Goal: Information Seeking & Learning: Find specific fact

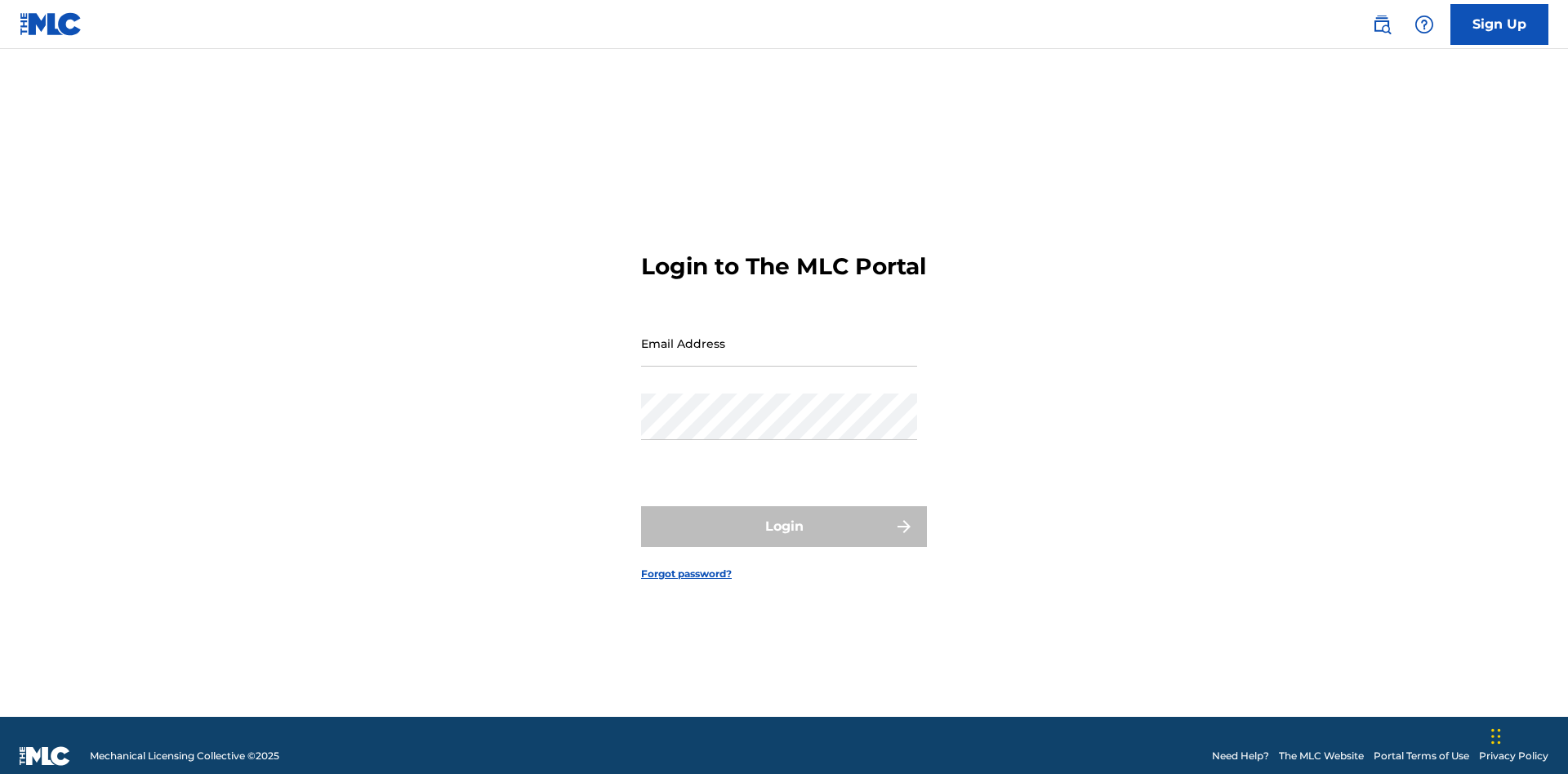
scroll to position [21, 0]
click at [779, 336] on input "Email Address" at bounding box center [778, 342] width 276 height 47
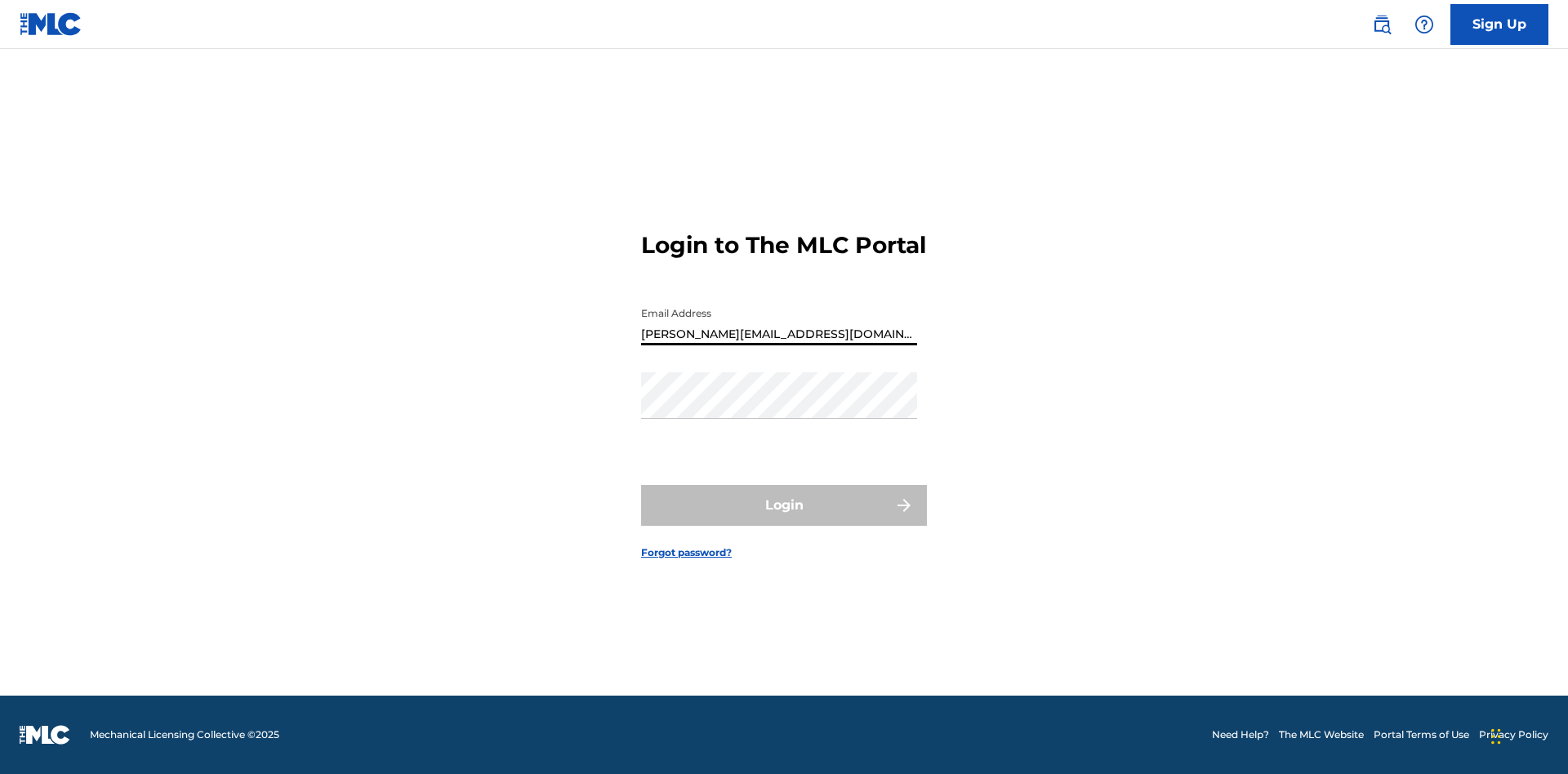
type input "Helena.Songwriter@gmail.com"
click at [784, 520] on button "Login" at bounding box center [783, 505] width 286 height 41
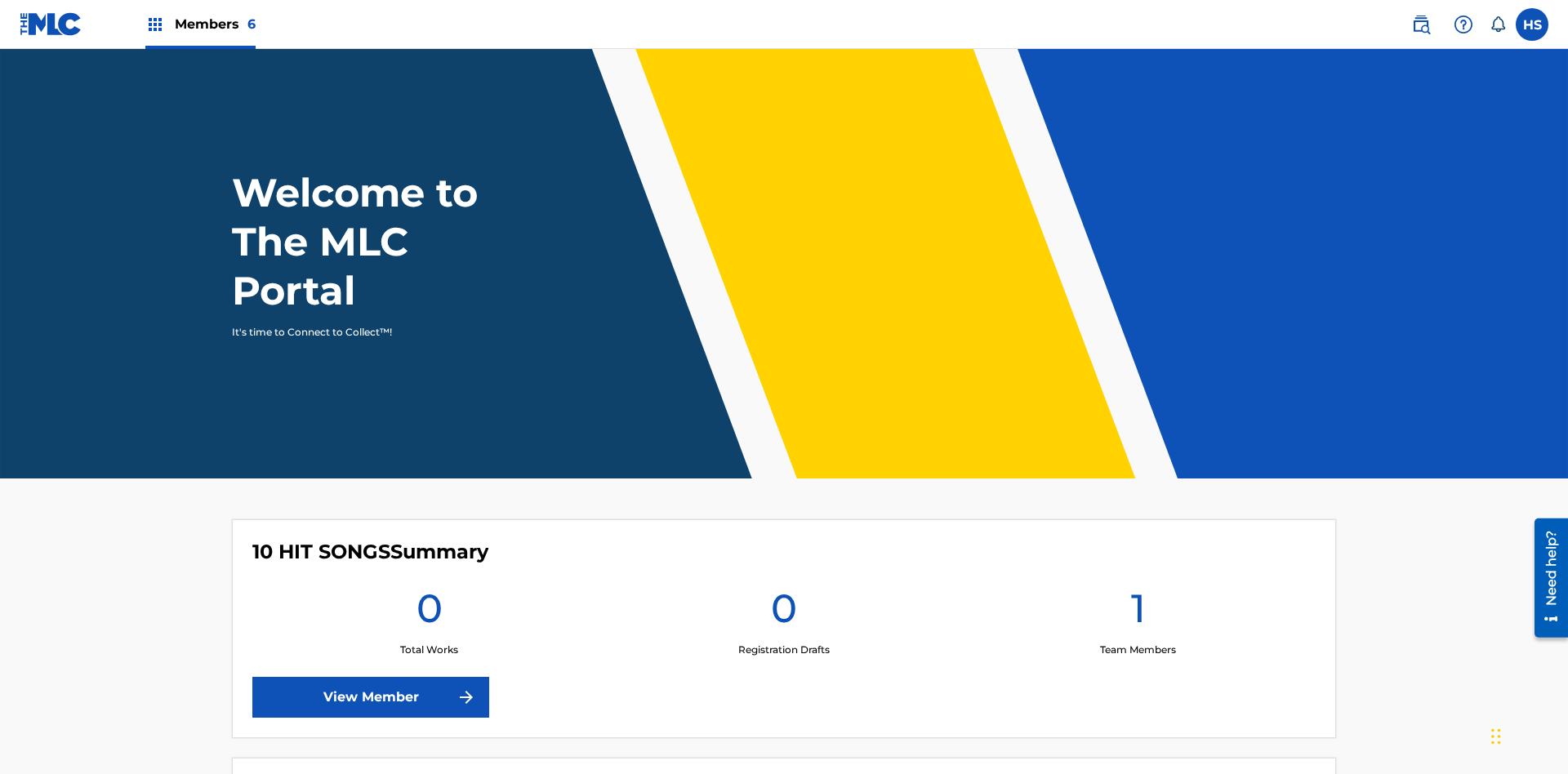
click at [199, 24] on span "Members 6" at bounding box center [215, 24] width 81 height 19
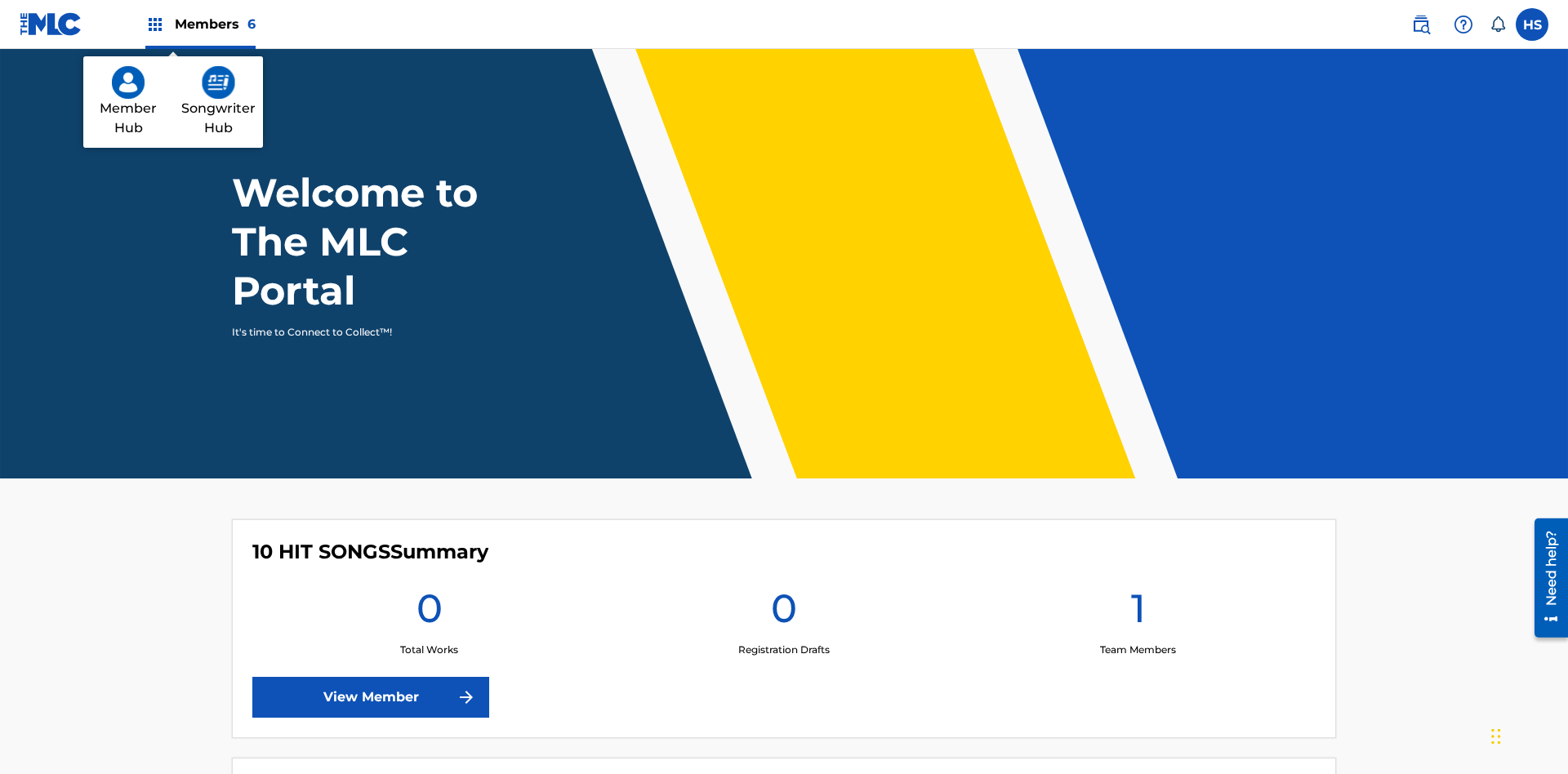
click at [218, 82] on img at bounding box center [219, 82] width 34 height 33
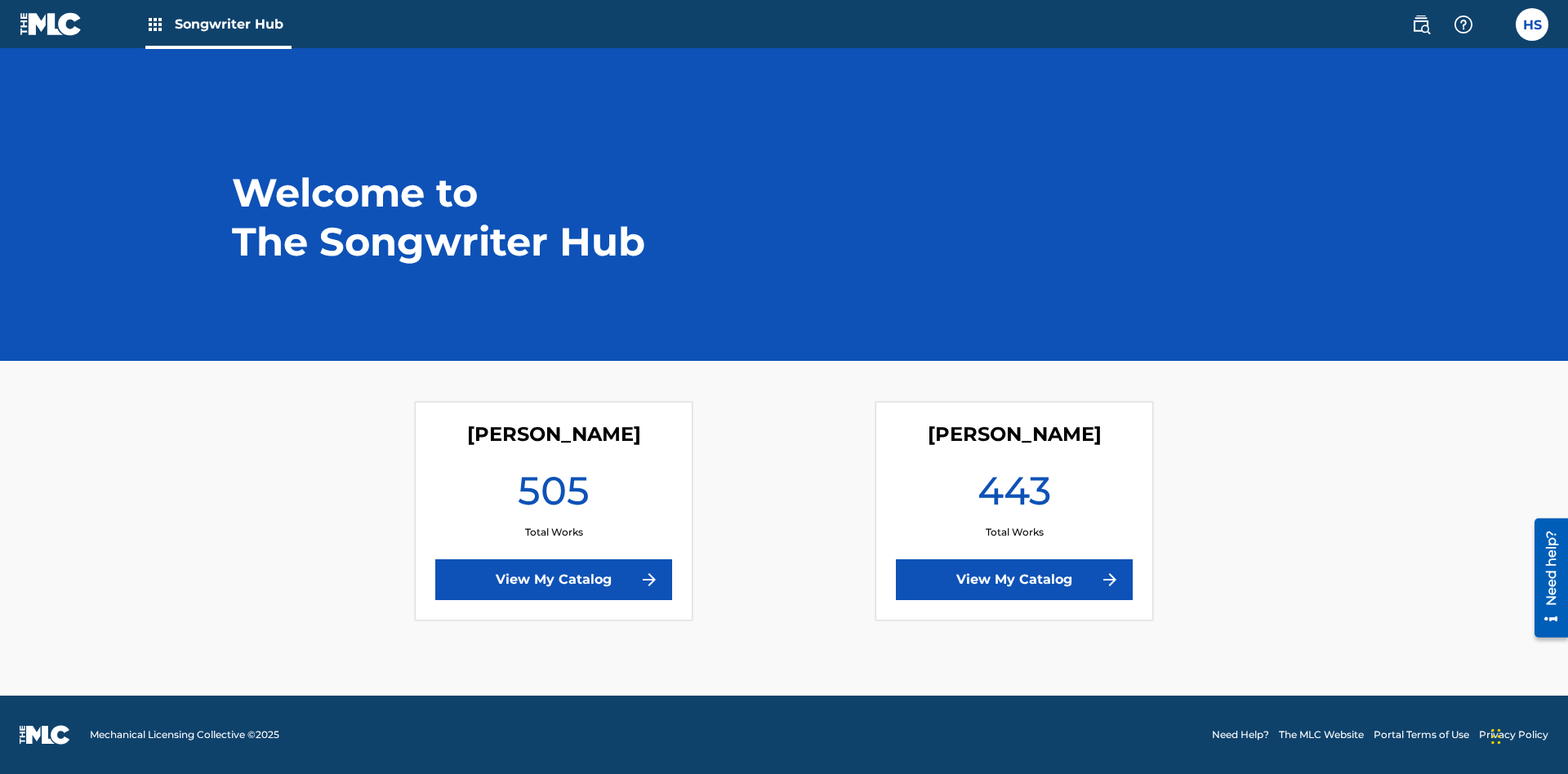
click at [1014, 580] on link "View My Catalog" at bounding box center [1014, 579] width 237 height 41
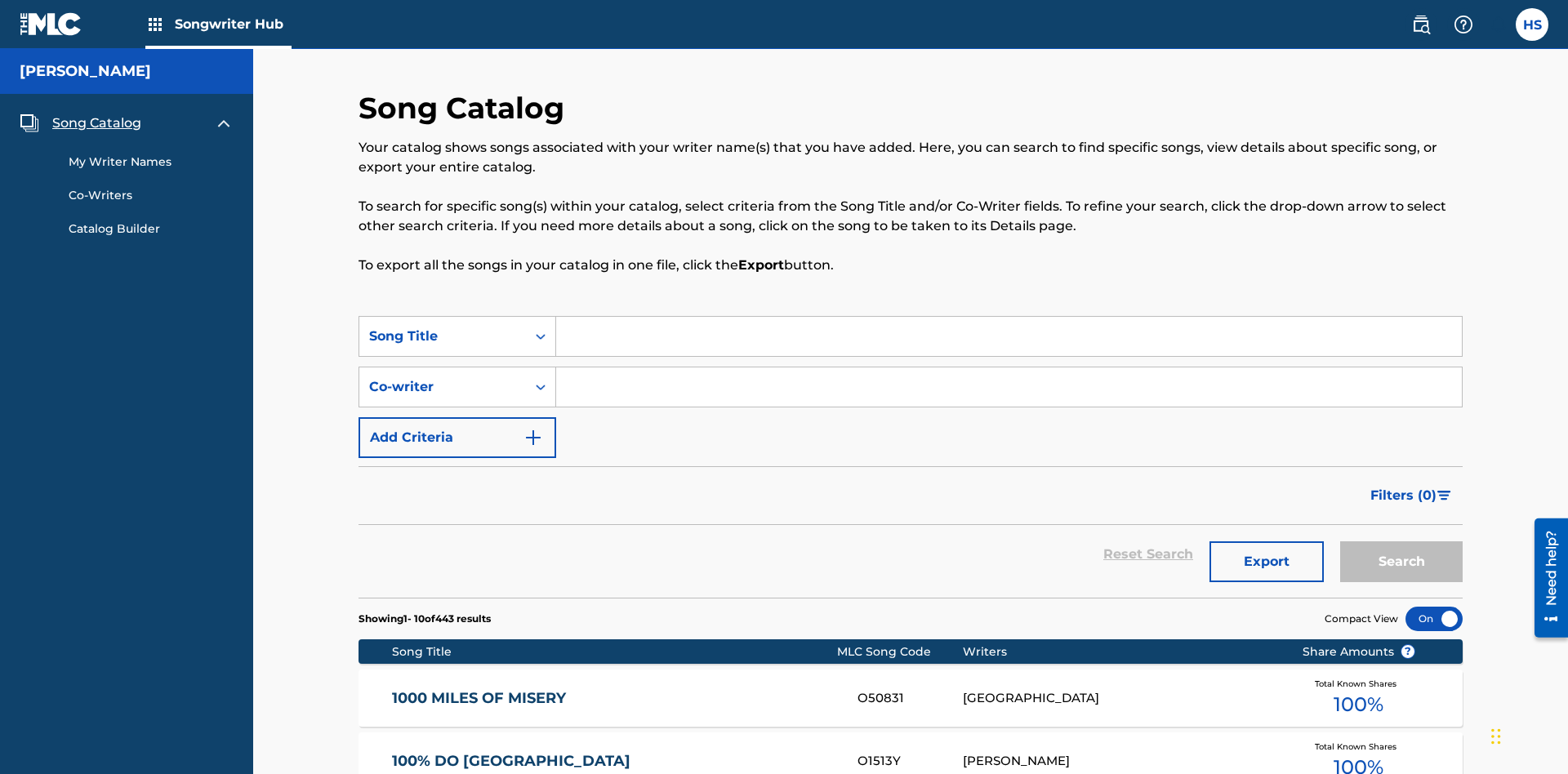
click at [96, 114] on span "Song Catalog" at bounding box center [97, 124] width 89 height 20
click at [442, 327] on div "Song Title" at bounding box center [442, 337] width 147 height 20
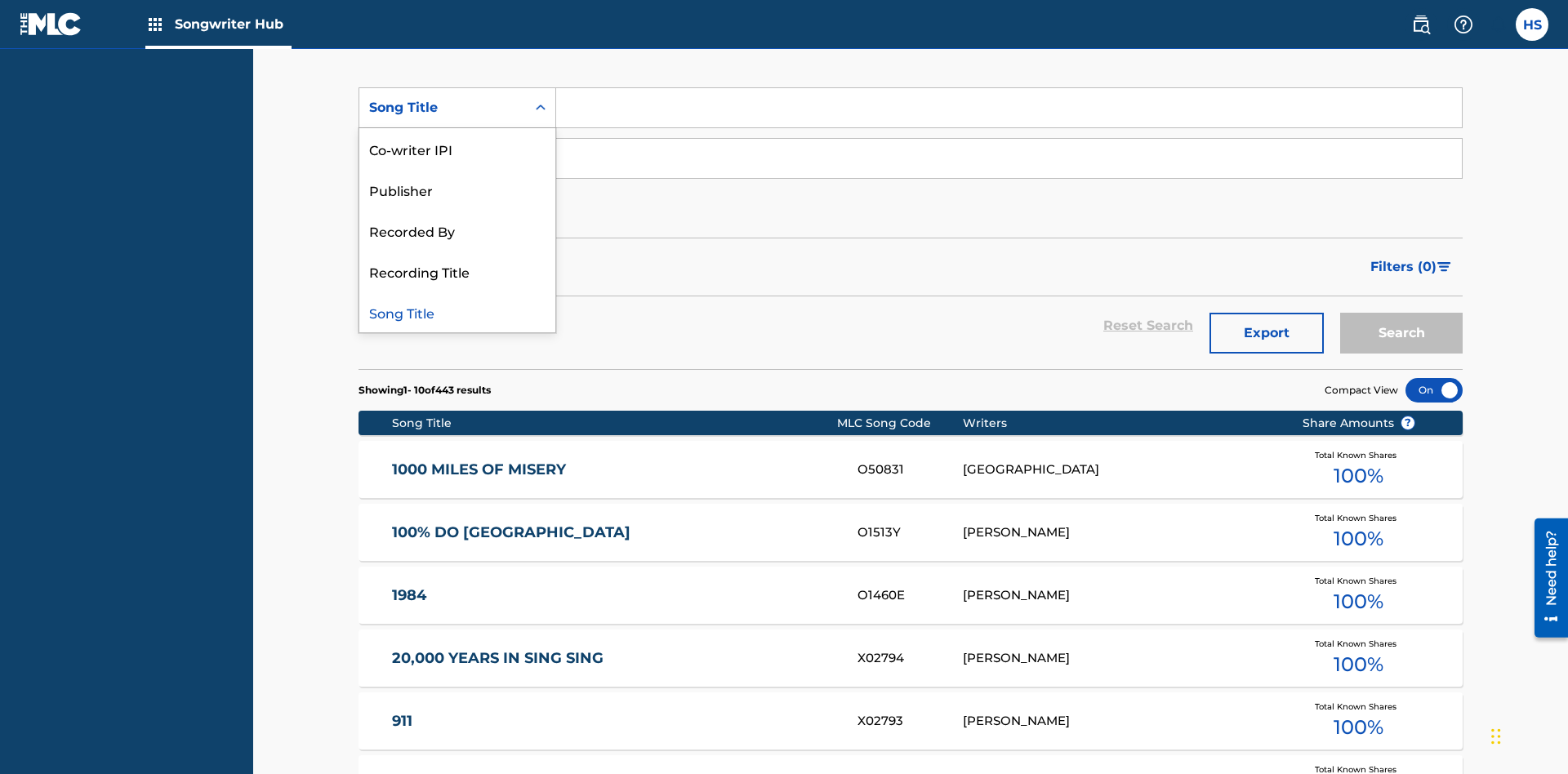
click at [457, 312] on div "Song Title" at bounding box center [457, 311] width 196 height 41
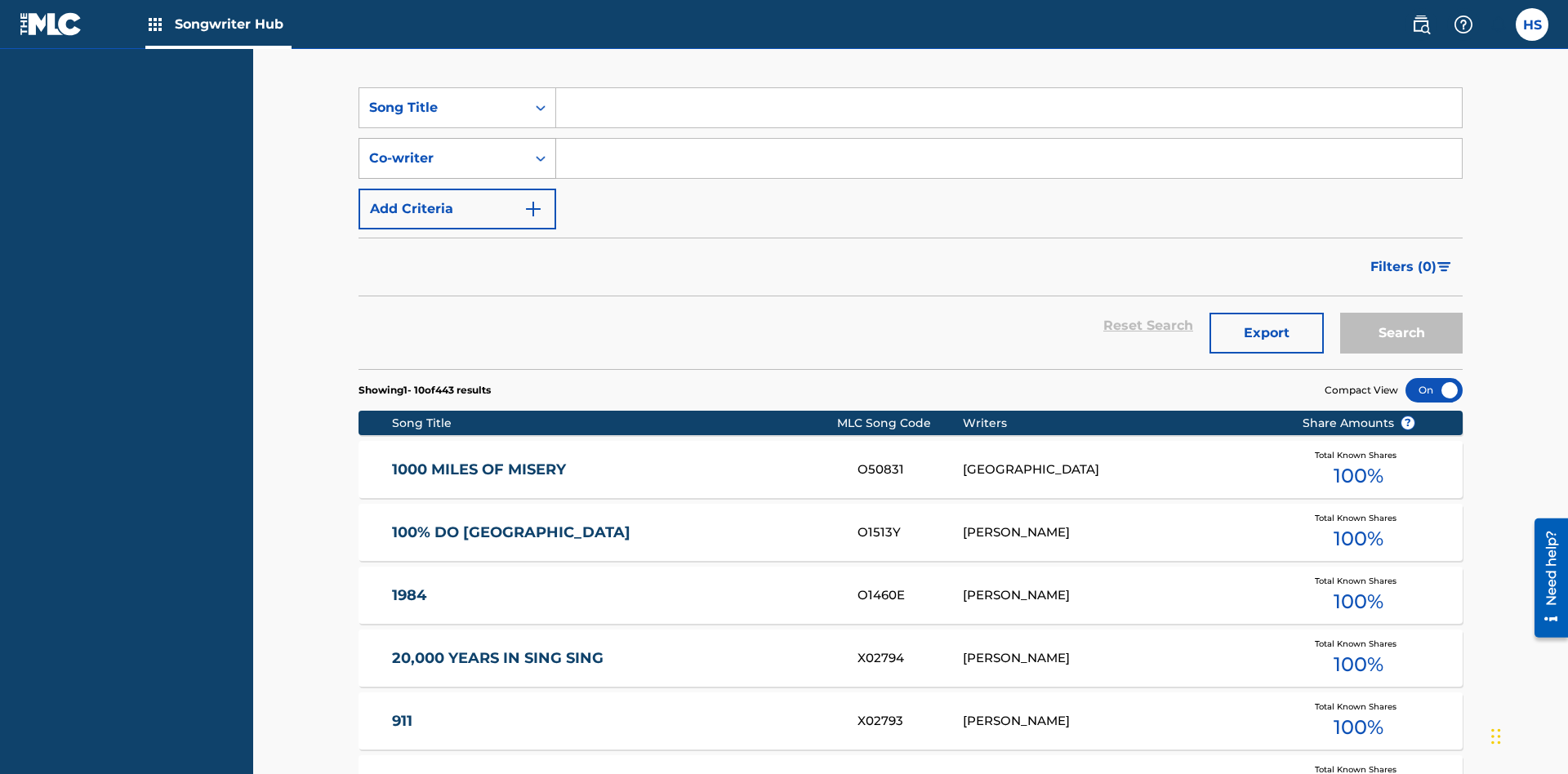
click at [442, 148] on div "Co-writer" at bounding box center [442, 158] width 147 height 20
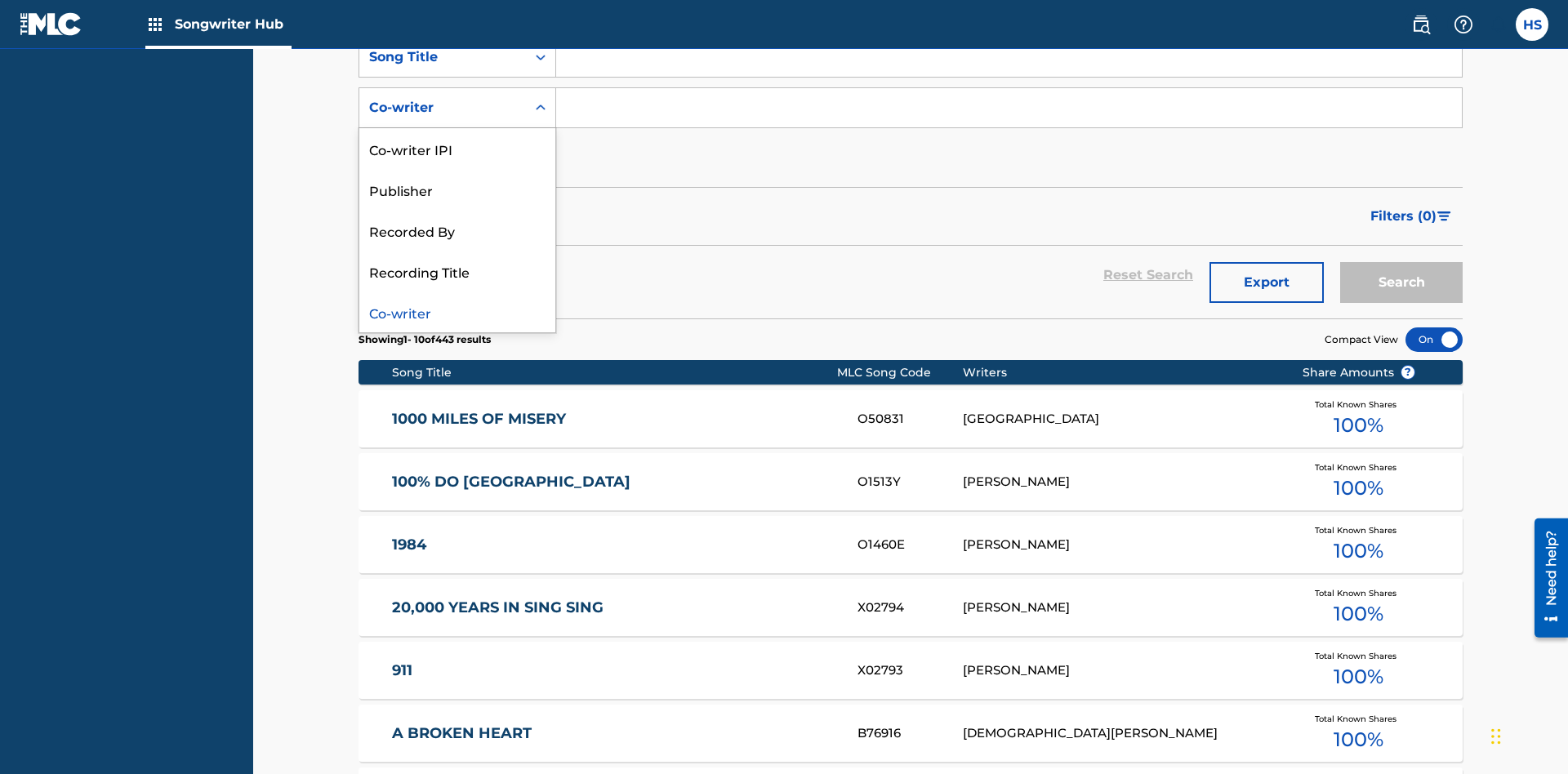
click at [457, 312] on div "Co-writer" at bounding box center [457, 311] width 196 height 41
click at [457, 138] on button "Add Criteria" at bounding box center [457, 157] width 198 height 41
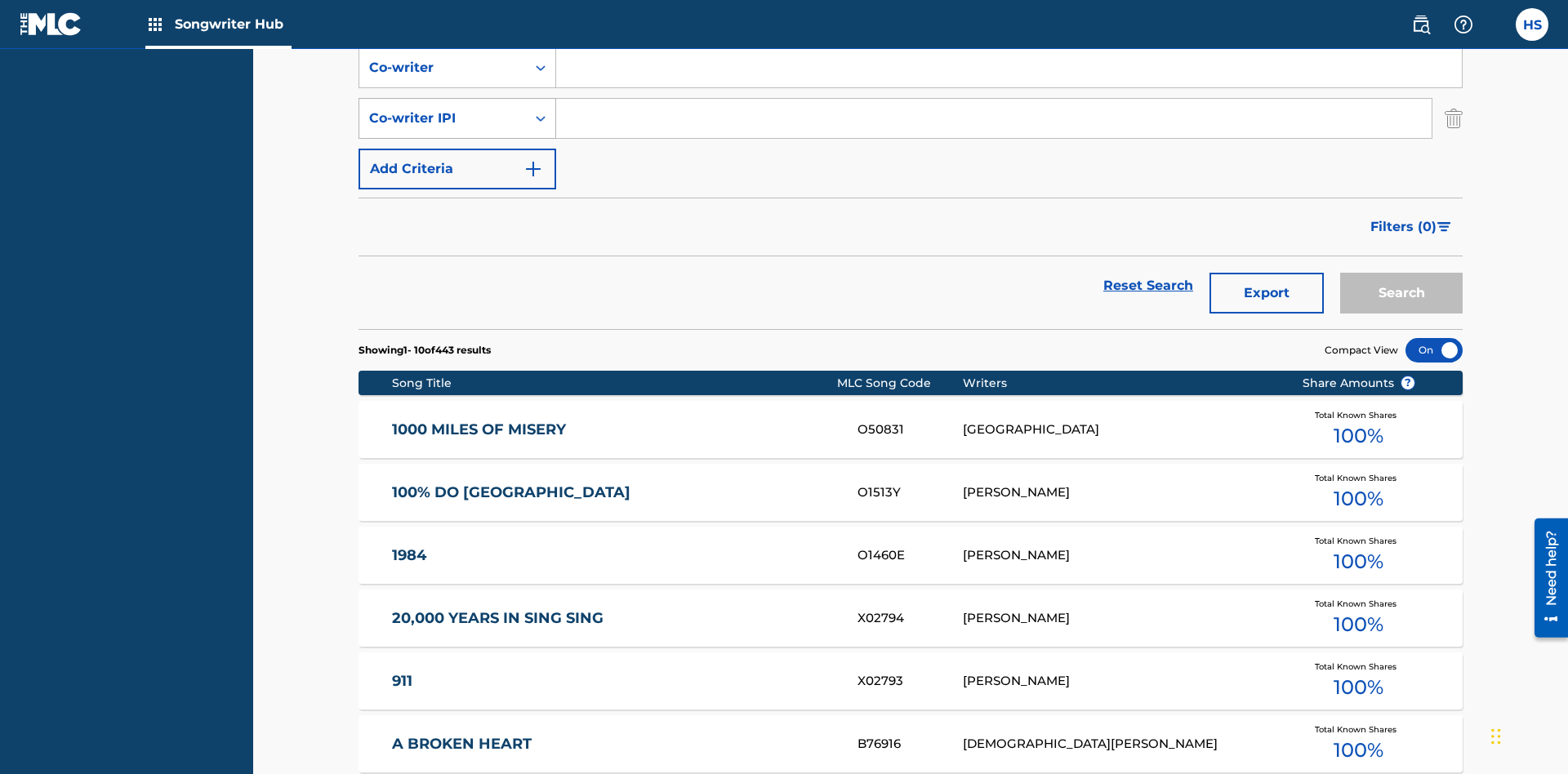
click at [442, 109] on div "Co-writer IPI" at bounding box center [442, 119] width 147 height 20
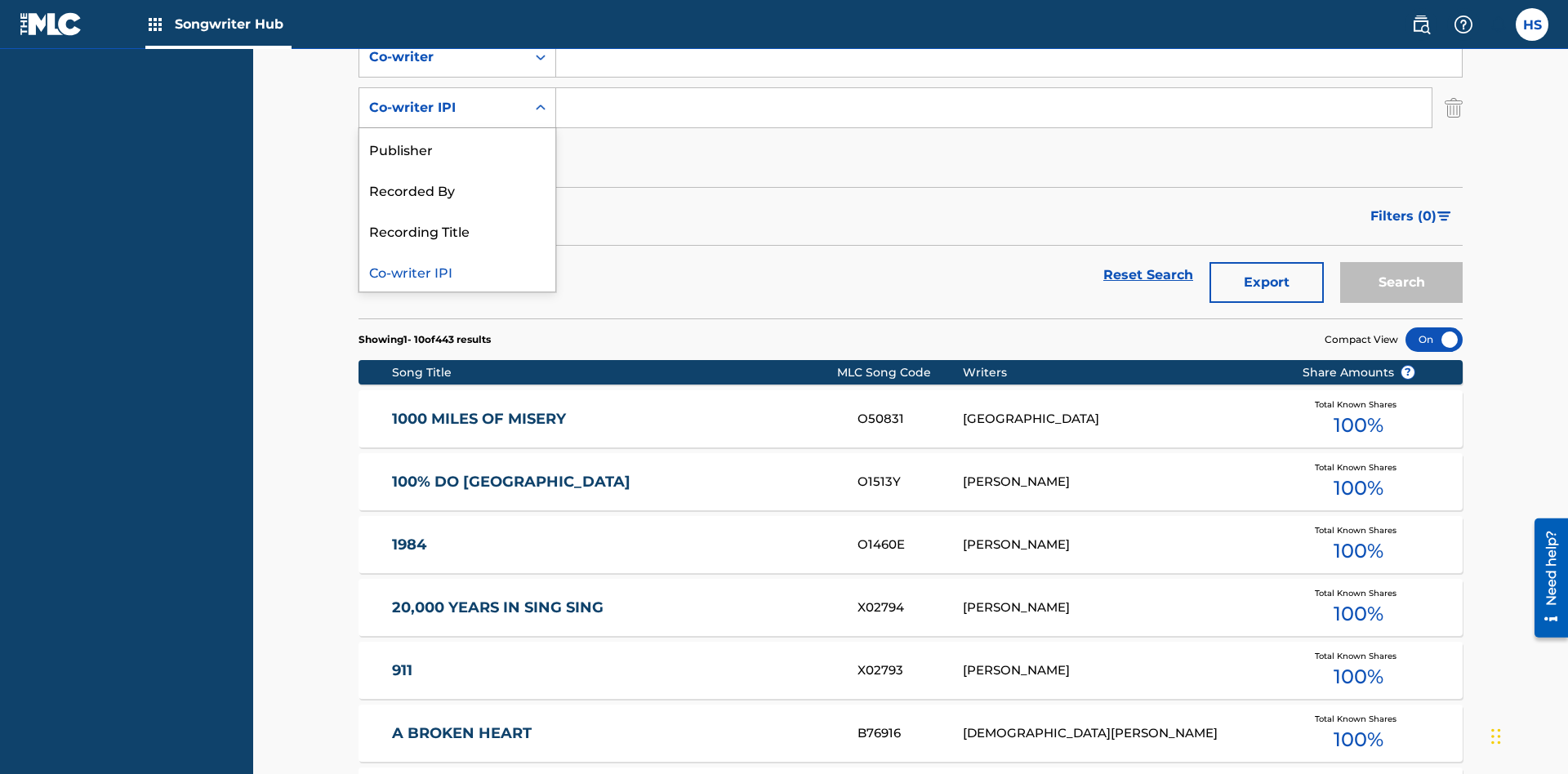
click at [457, 271] on div "Co-writer IPI" at bounding box center [457, 270] width 196 height 41
click at [457, 138] on button "Add Criteria" at bounding box center [457, 157] width 198 height 41
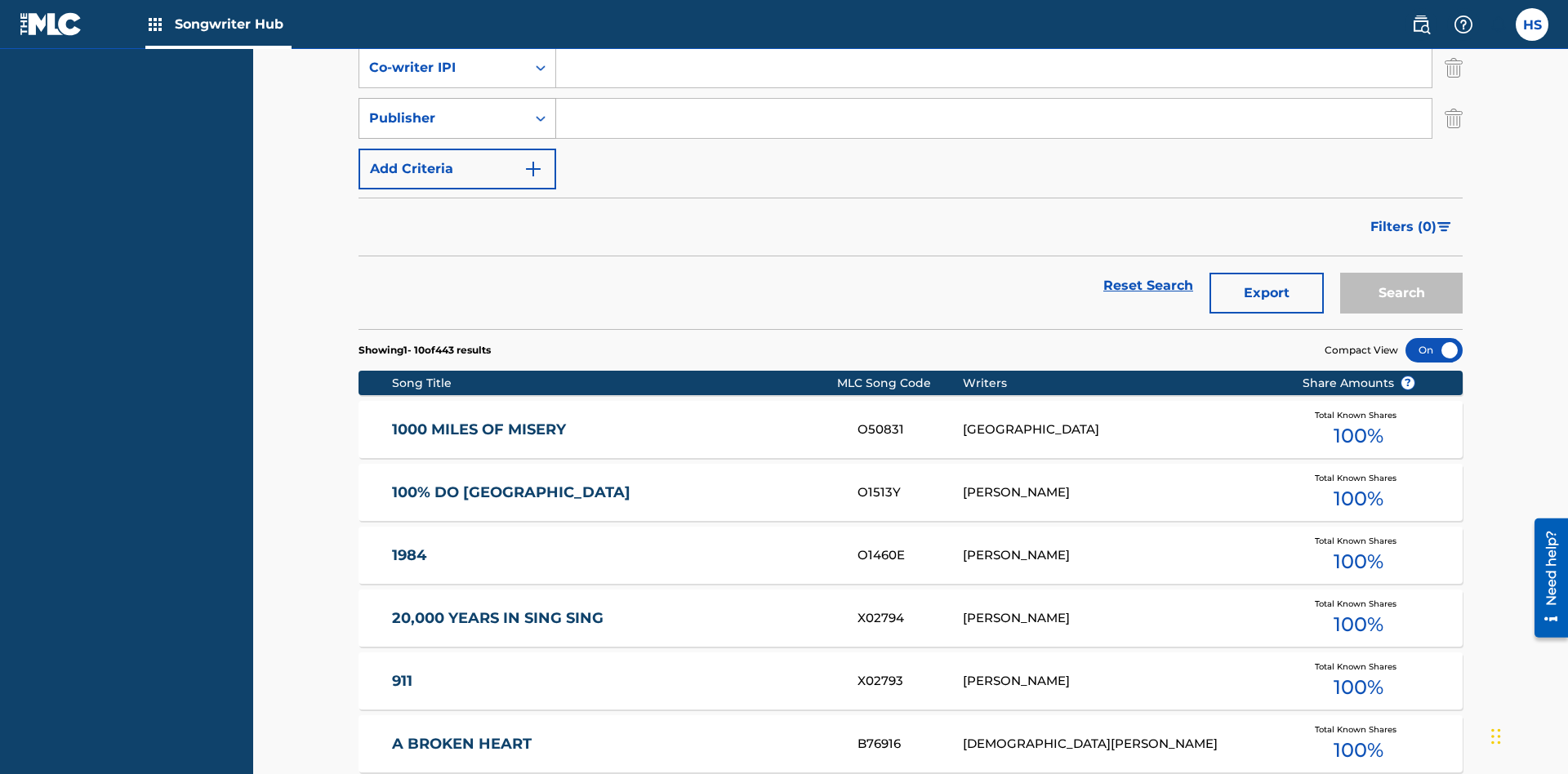
click at [442, 109] on div "Publisher" at bounding box center [442, 119] width 147 height 20
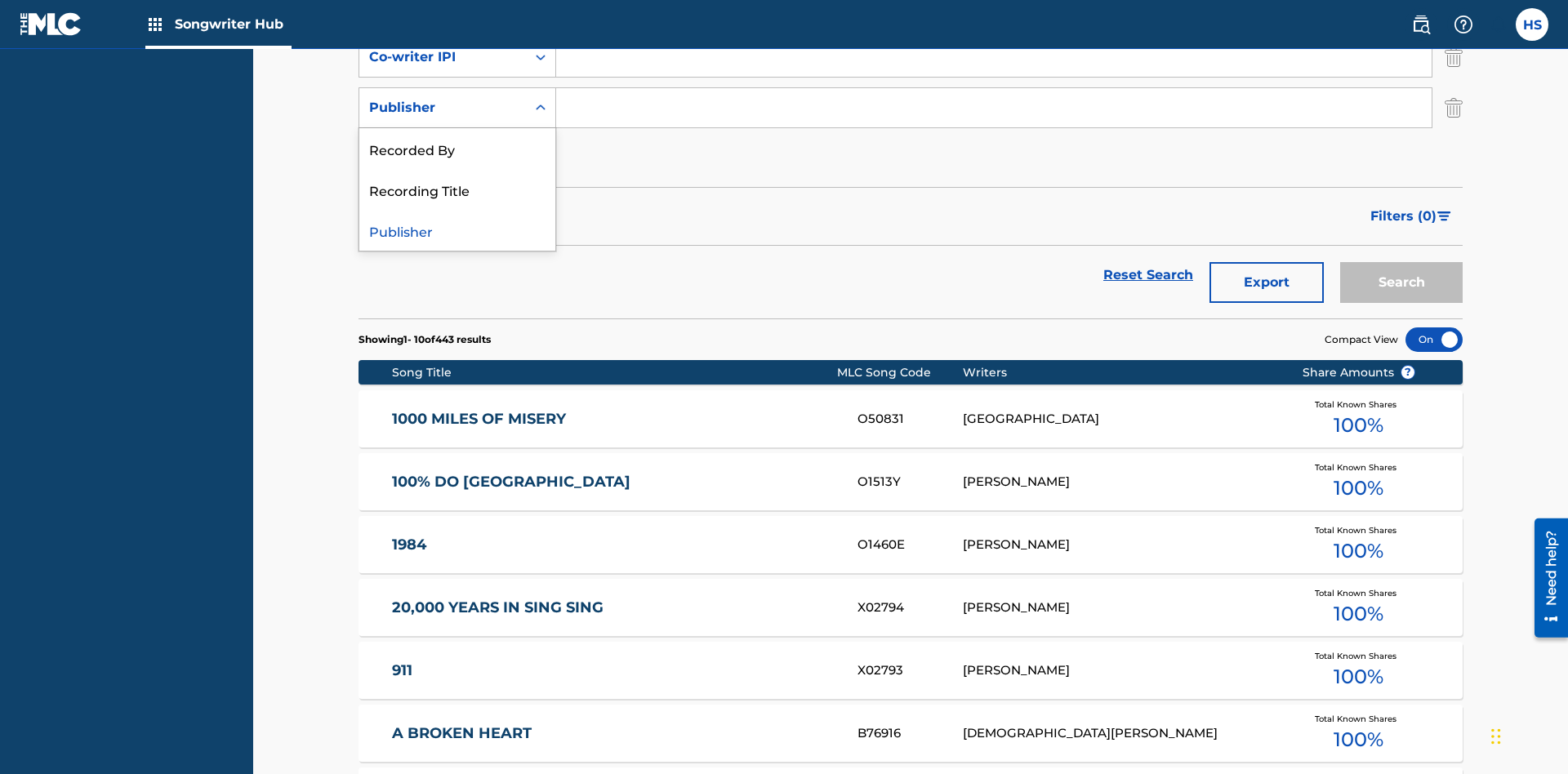
click at [457, 148] on div "Recorded By" at bounding box center [457, 147] width 196 height 41
click at [457, 138] on button "Add Criteria" at bounding box center [457, 157] width 198 height 41
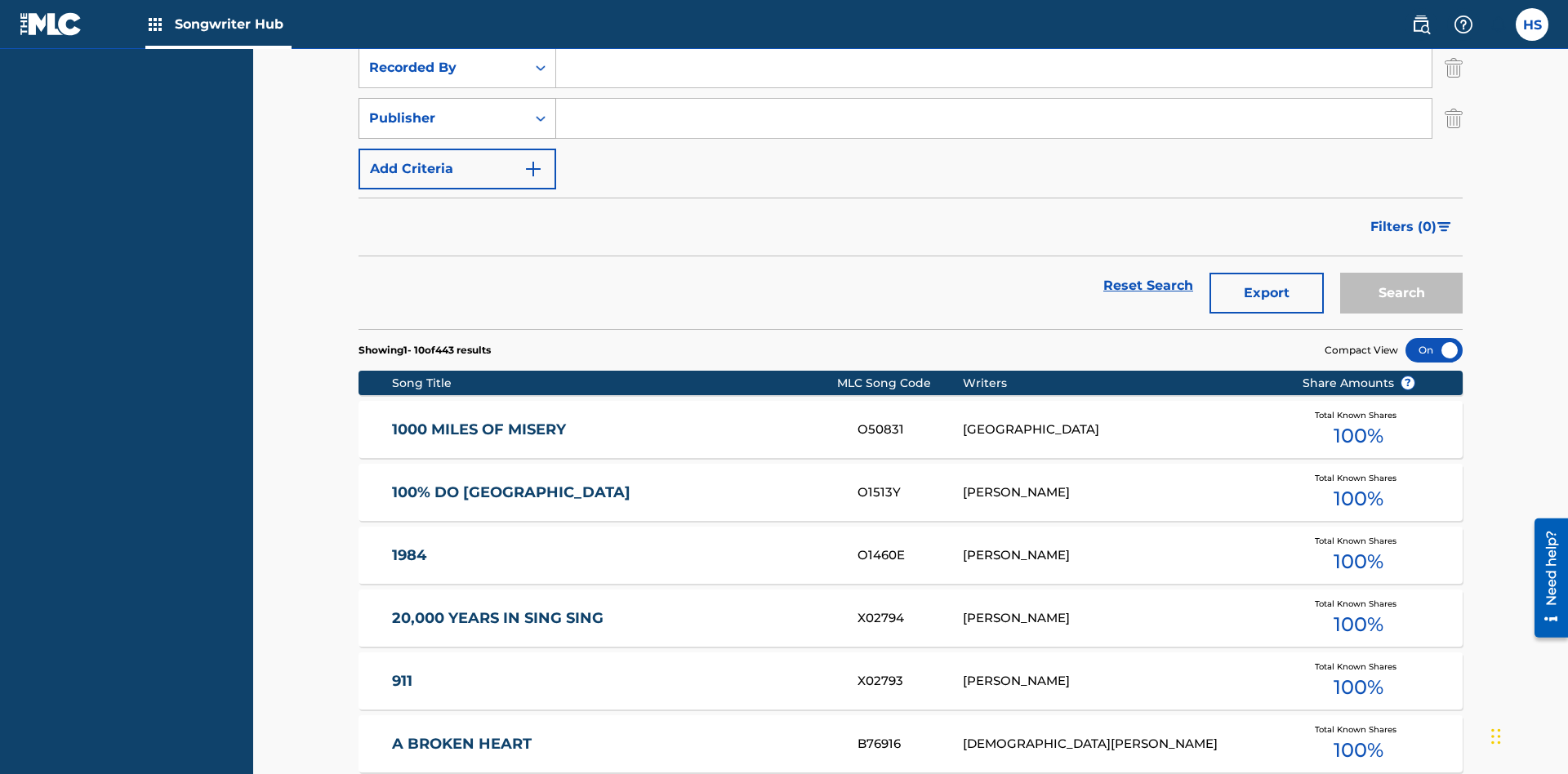
click at [442, 109] on div "Publisher" at bounding box center [442, 119] width 147 height 20
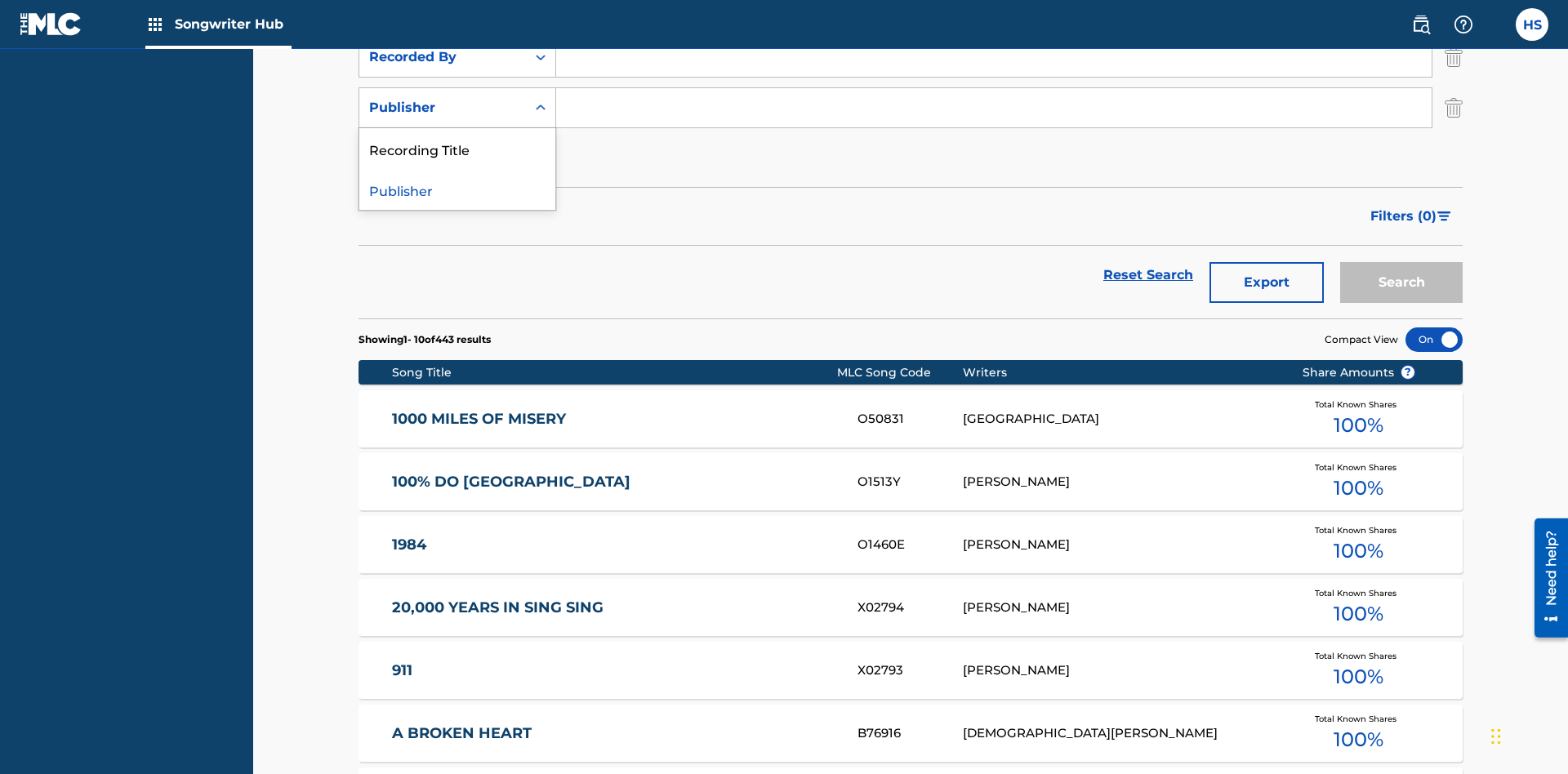
click at [457, 189] on div "Publisher" at bounding box center [457, 189] width 196 height 41
click at [457, 138] on button "Add Criteria" at bounding box center [457, 157] width 198 height 41
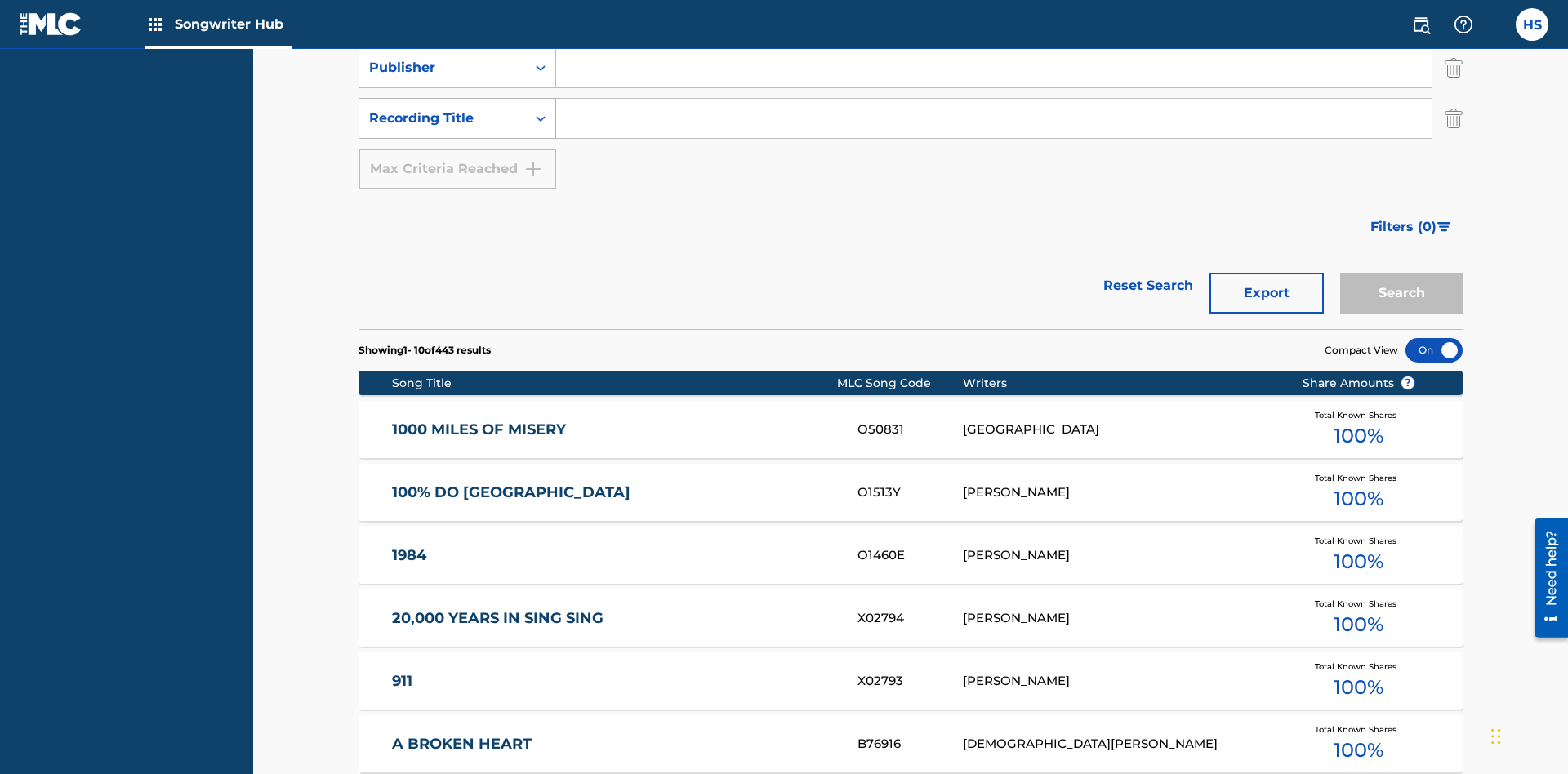
click at [442, 109] on div "Recording Title" at bounding box center [442, 119] width 147 height 20
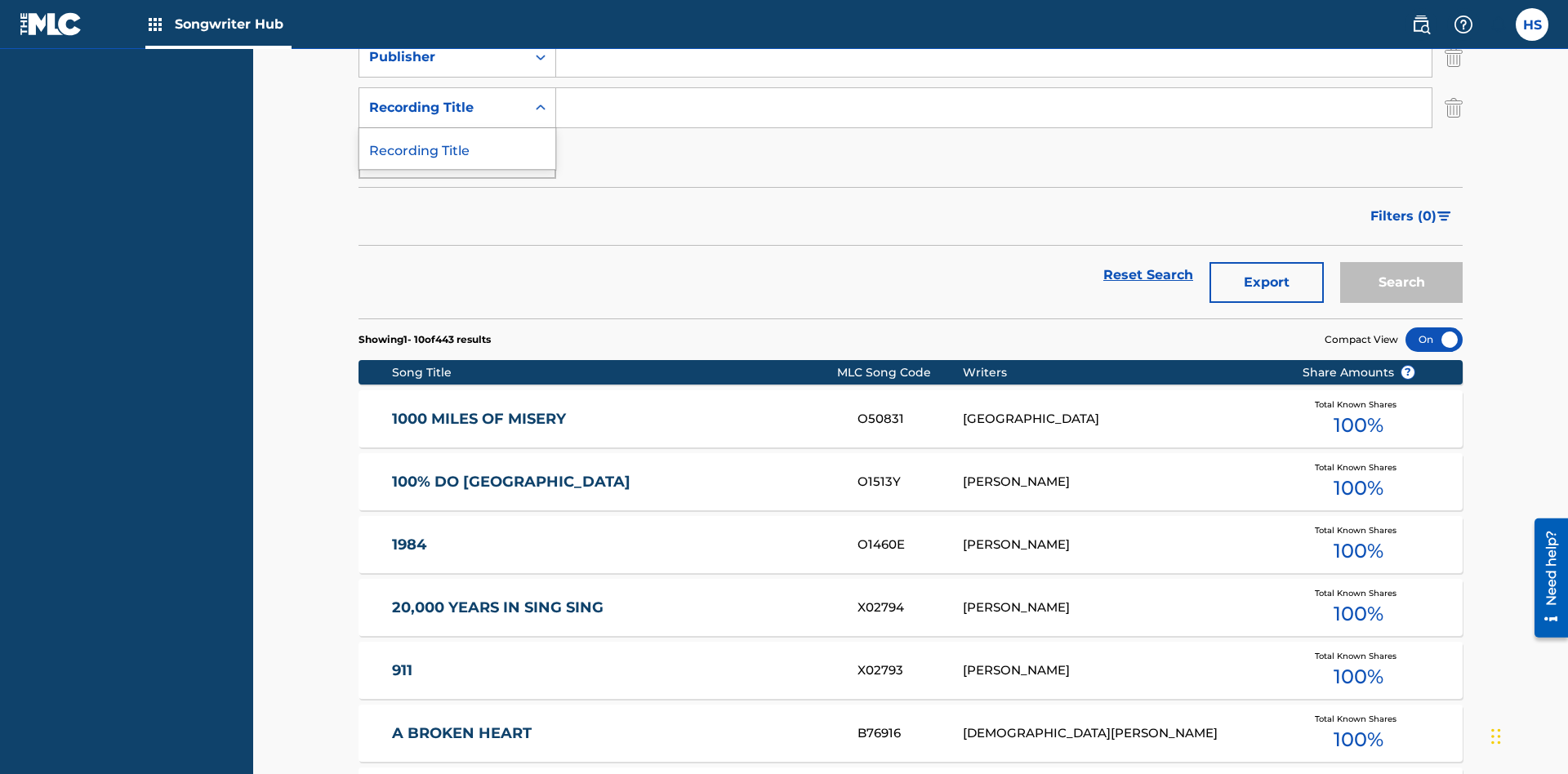
click at [457, 148] on div "Recording Title" at bounding box center [457, 147] width 196 height 41
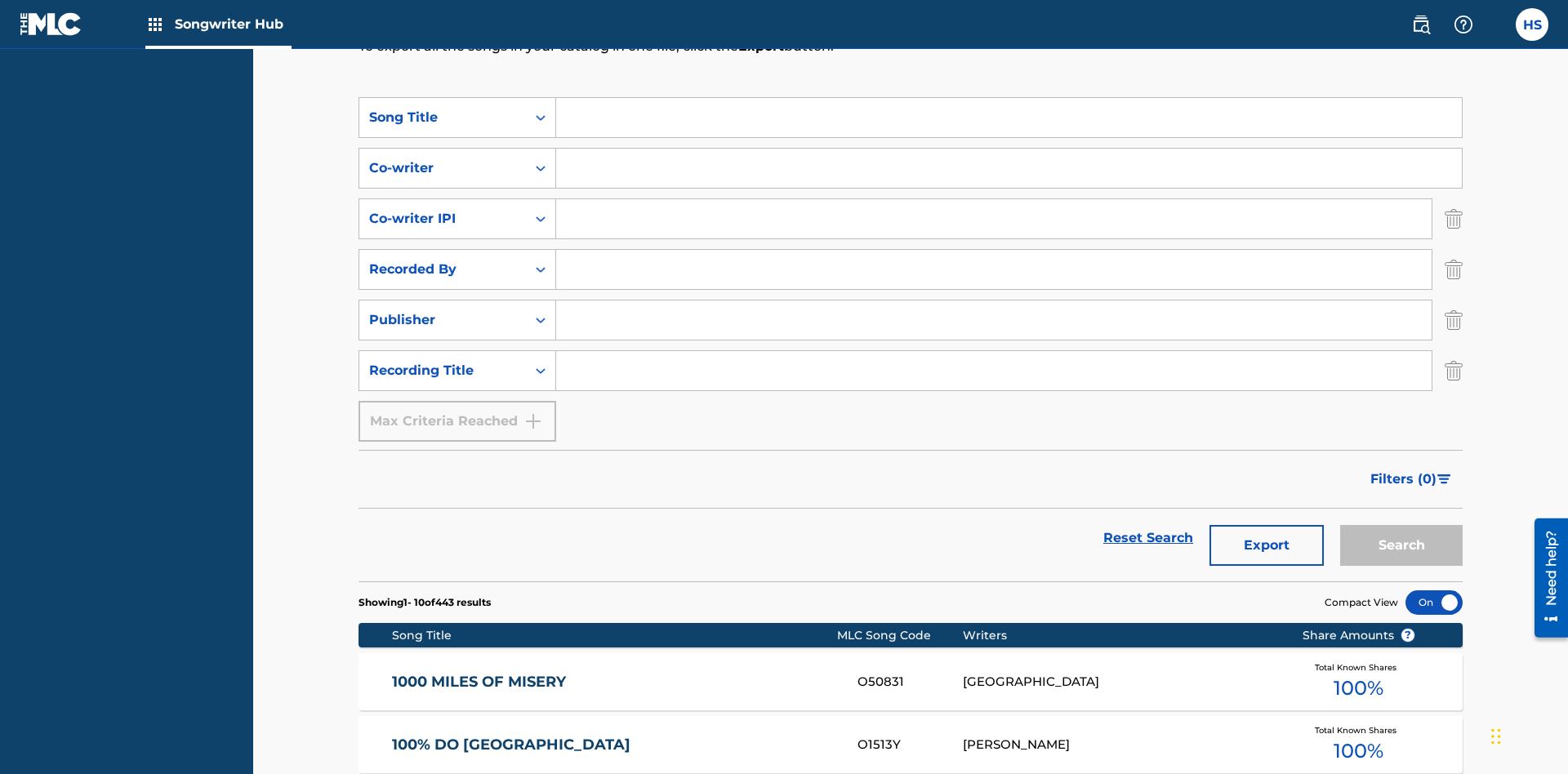
click at [1009, 118] on input "Search Form" at bounding box center [1009, 118] width 906 height 40
type input "MENEAME"
